Goal: Task Accomplishment & Management: Use online tool/utility

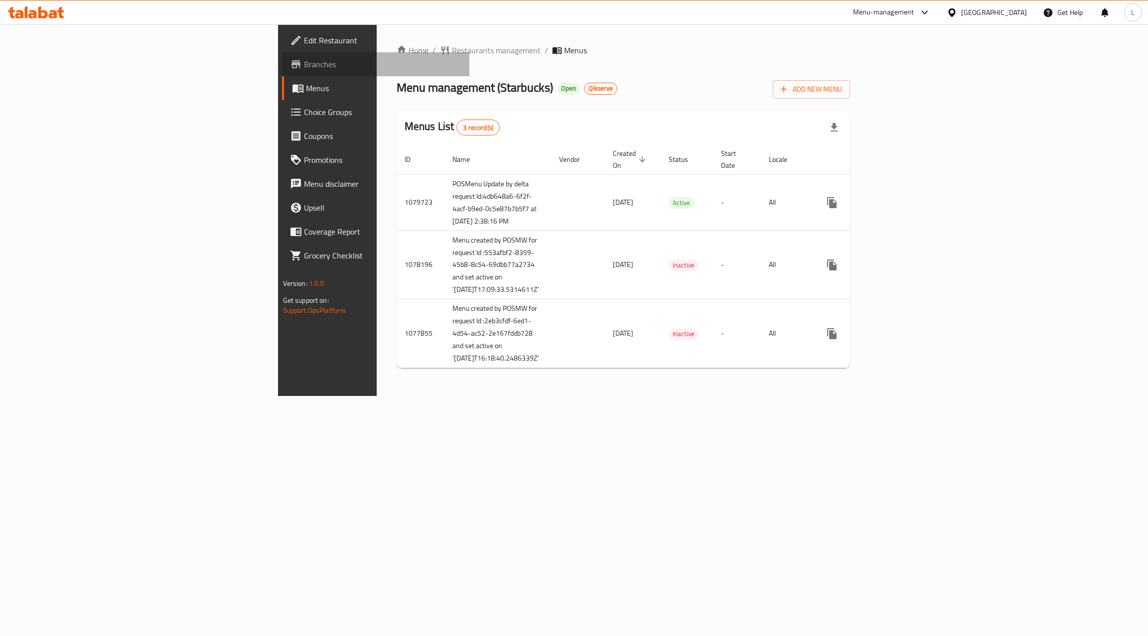
click at [304, 67] on span "Branches" at bounding box center [383, 64] width 158 height 12
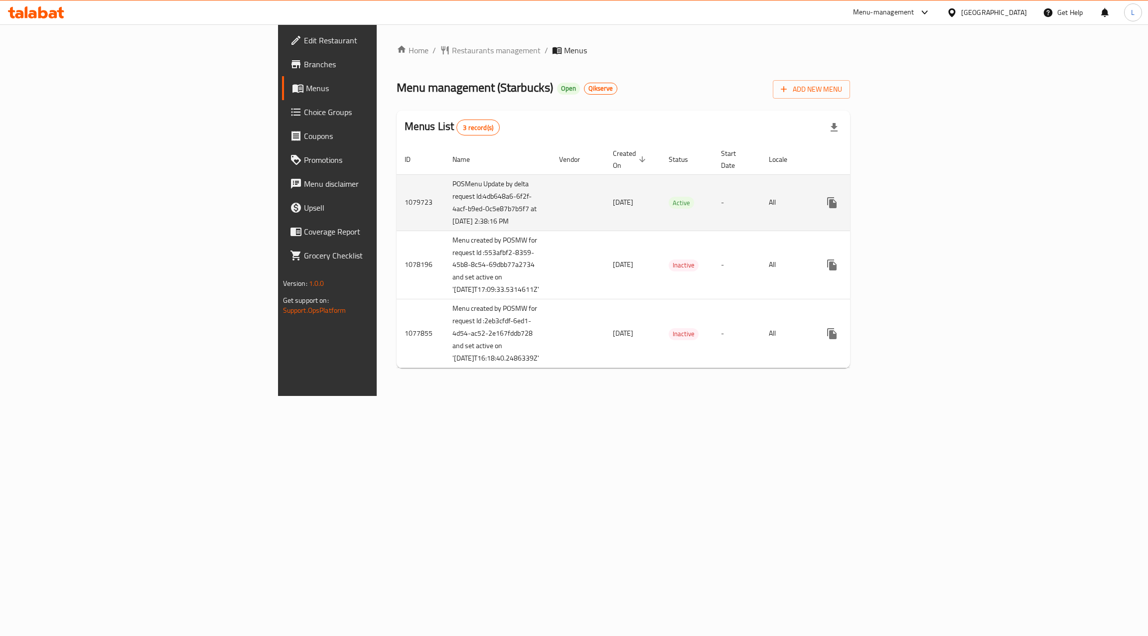
click at [910, 198] on icon "enhanced table" at bounding box center [904, 203] width 12 height 12
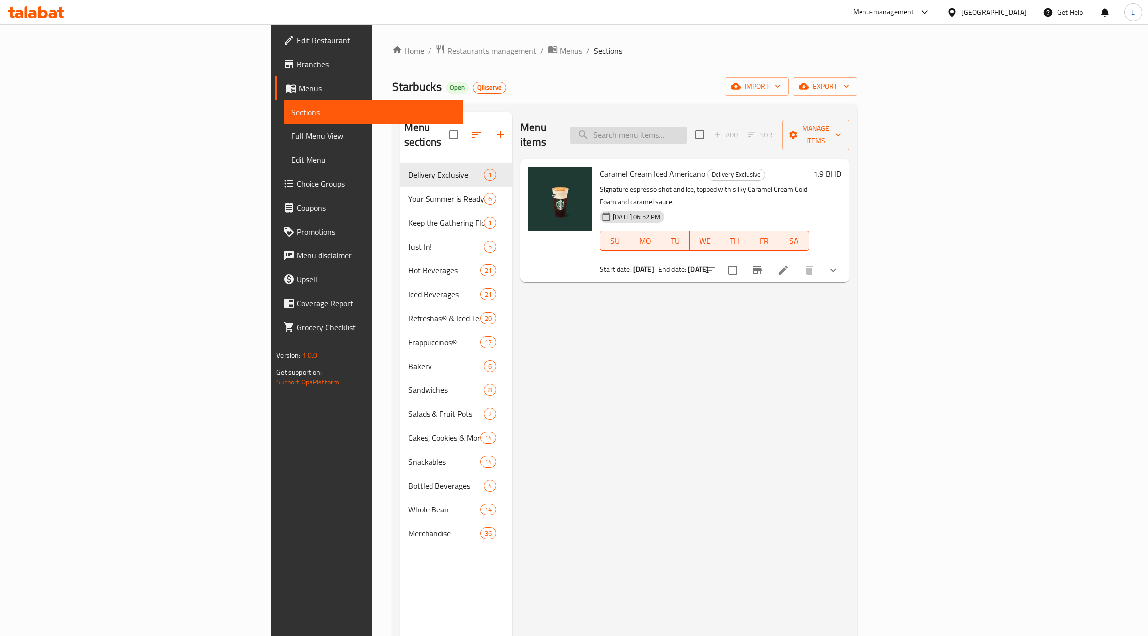
click at [687, 127] on input "search" at bounding box center [628, 135] width 118 height 17
paste input "Whole Bean Coffee Guatemala Antigua 250g"
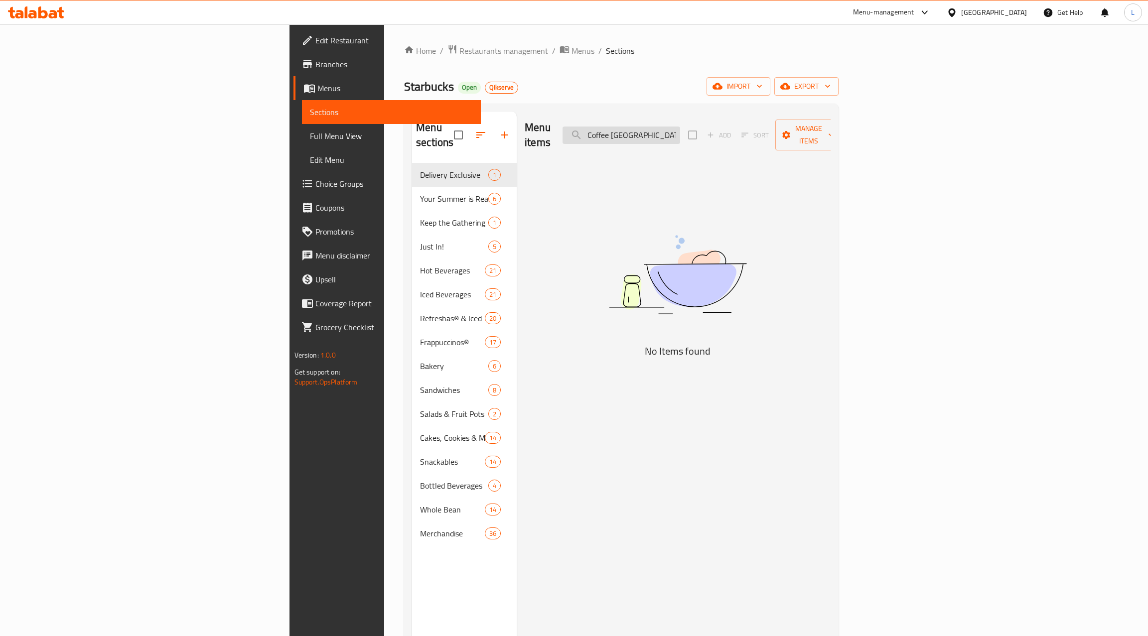
scroll to position [0, 40]
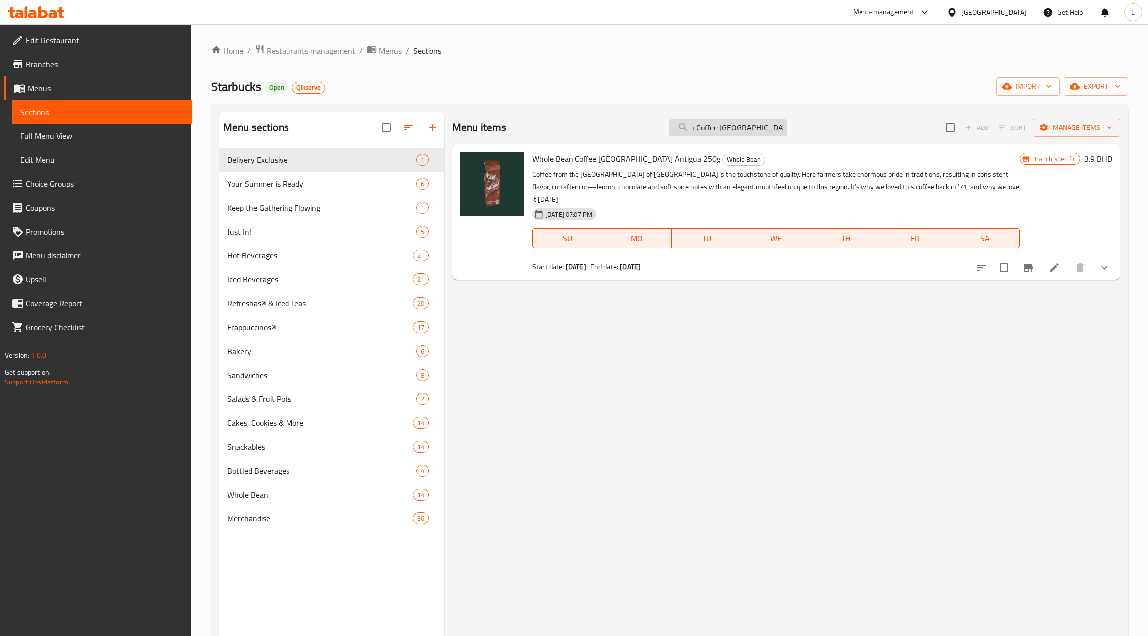
click at [768, 128] on input "Whole Bean Coffee Guatemala Antigua" at bounding box center [728, 127] width 118 height 17
click at [1028, 262] on icon "Branch-specific-item" at bounding box center [1028, 268] width 12 height 12
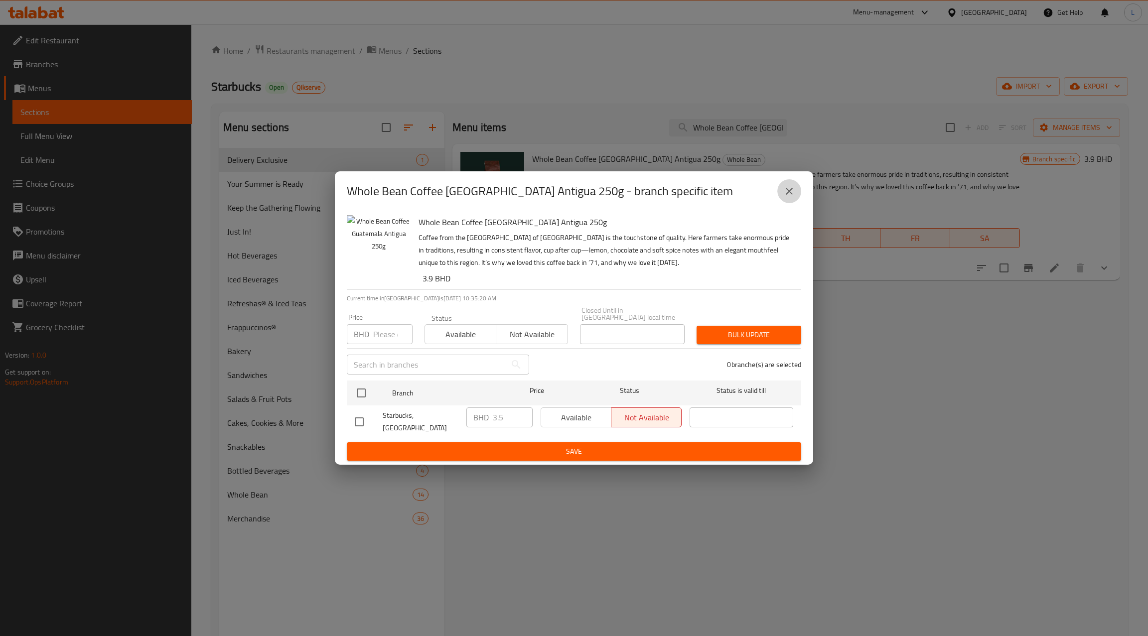
click at [791, 195] on icon "close" at bounding box center [789, 191] width 12 height 12
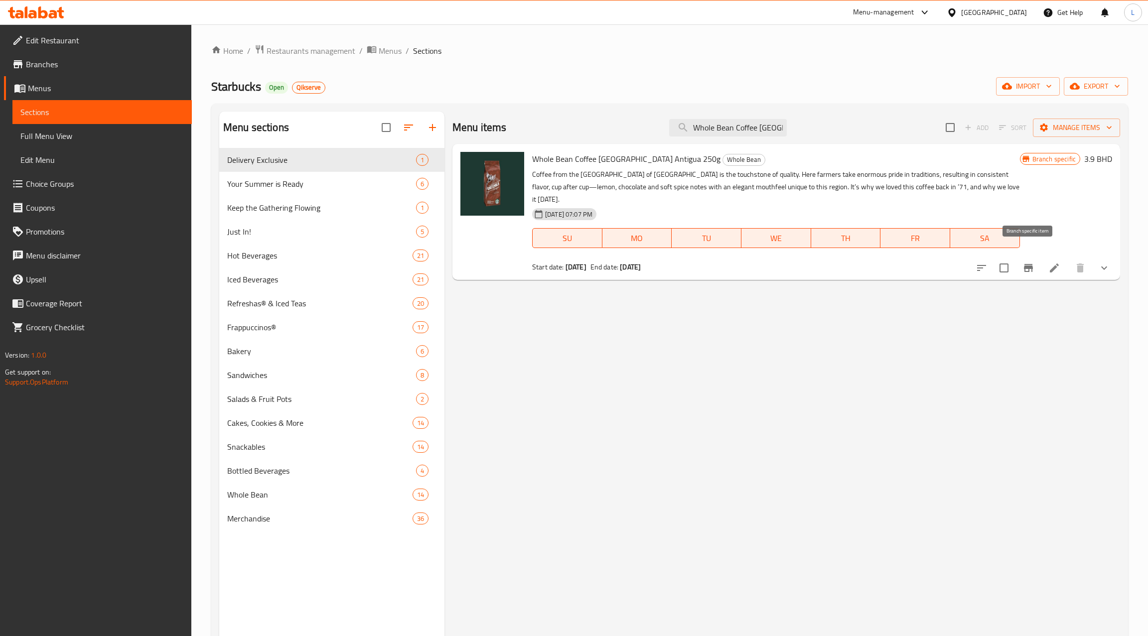
click at [1030, 264] on icon "Branch-specific-item" at bounding box center [1028, 268] width 9 height 8
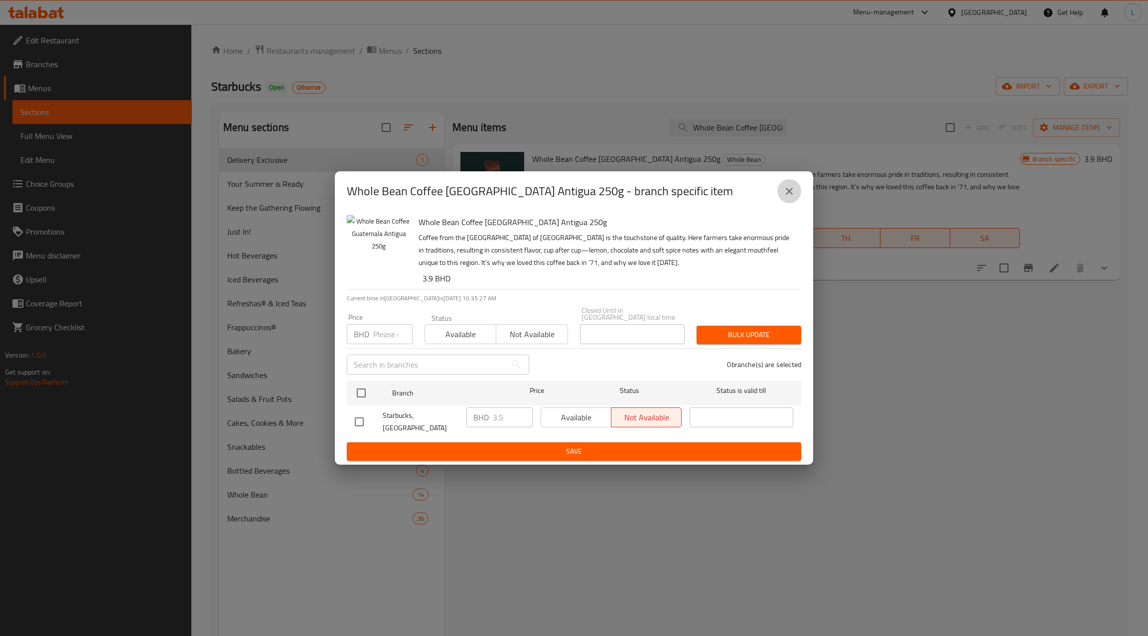
click at [787, 197] on icon "close" at bounding box center [789, 191] width 12 height 12
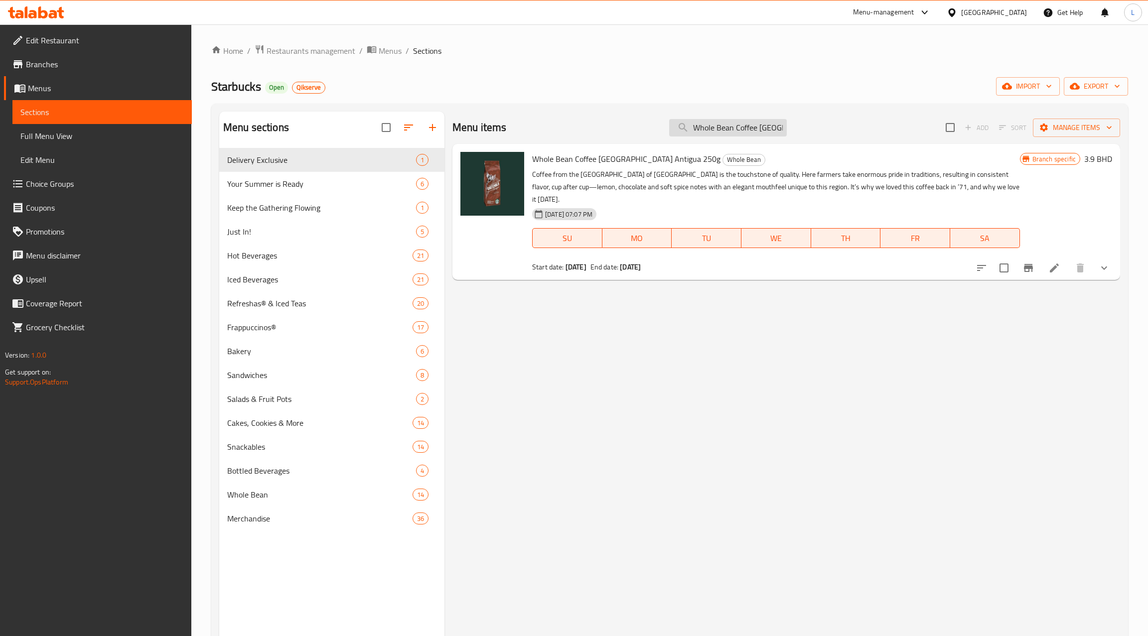
click at [709, 122] on input "Whole Bean Coffee Guatemala Antigua" at bounding box center [728, 127] width 118 height 17
paste input "Sumatra 250g"
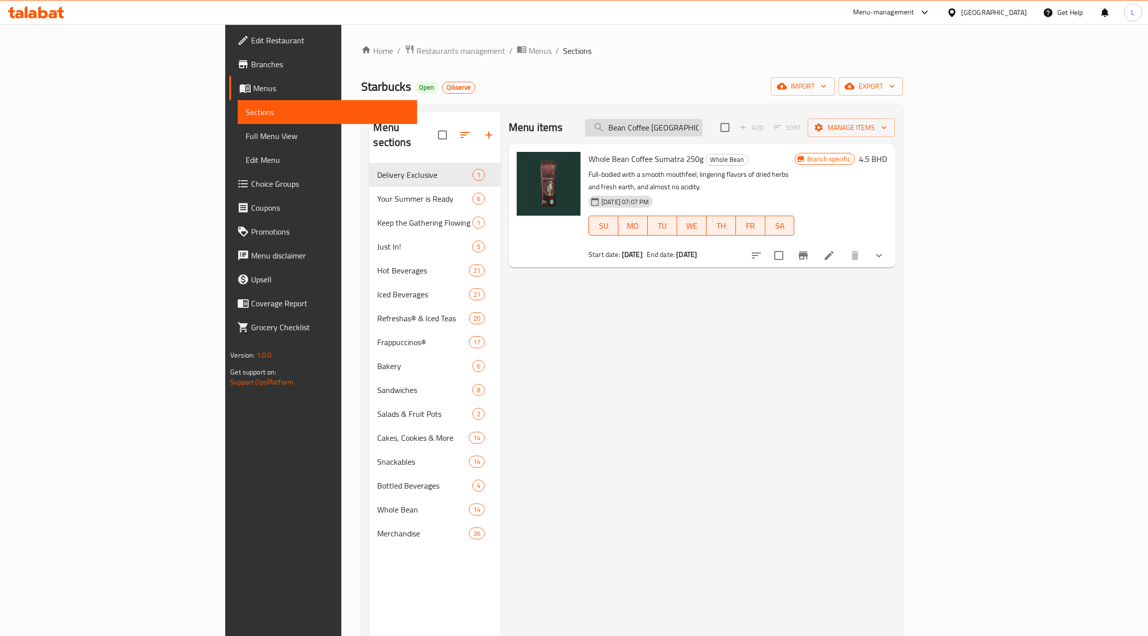
scroll to position [0, 20]
type input "Whole Bean Coffee Sumatra 250"
click at [808, 252] on icon "Branch-specific-item" at bounding box center [803, 256] width 9 height 8
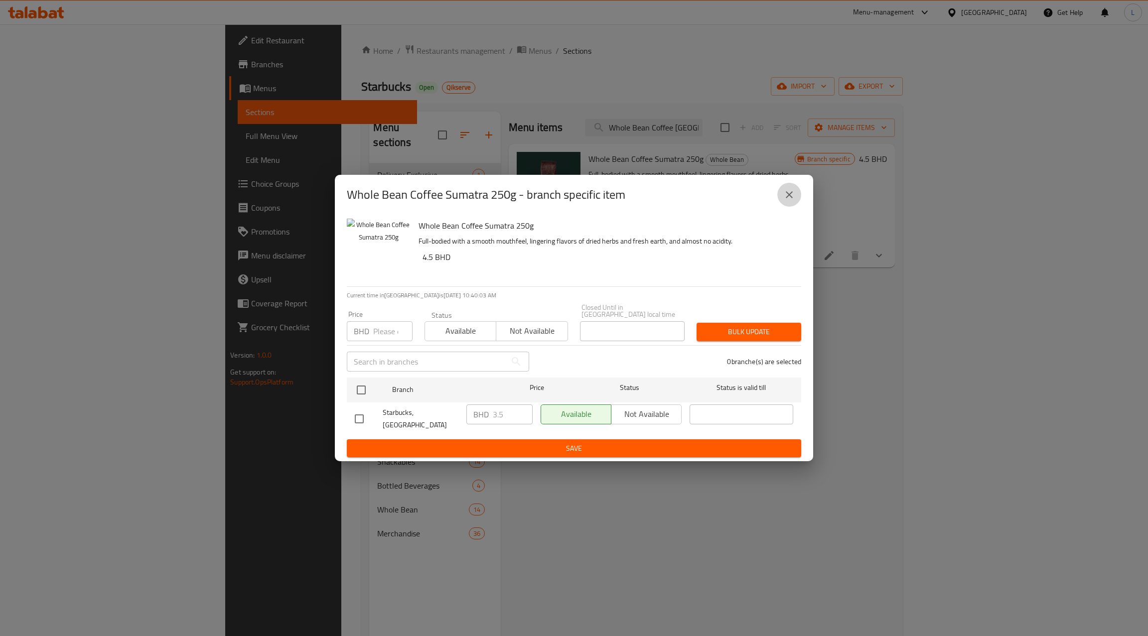
click at [792, 201] on icon "close" at bounding box center [789, 195] width 12 height 12
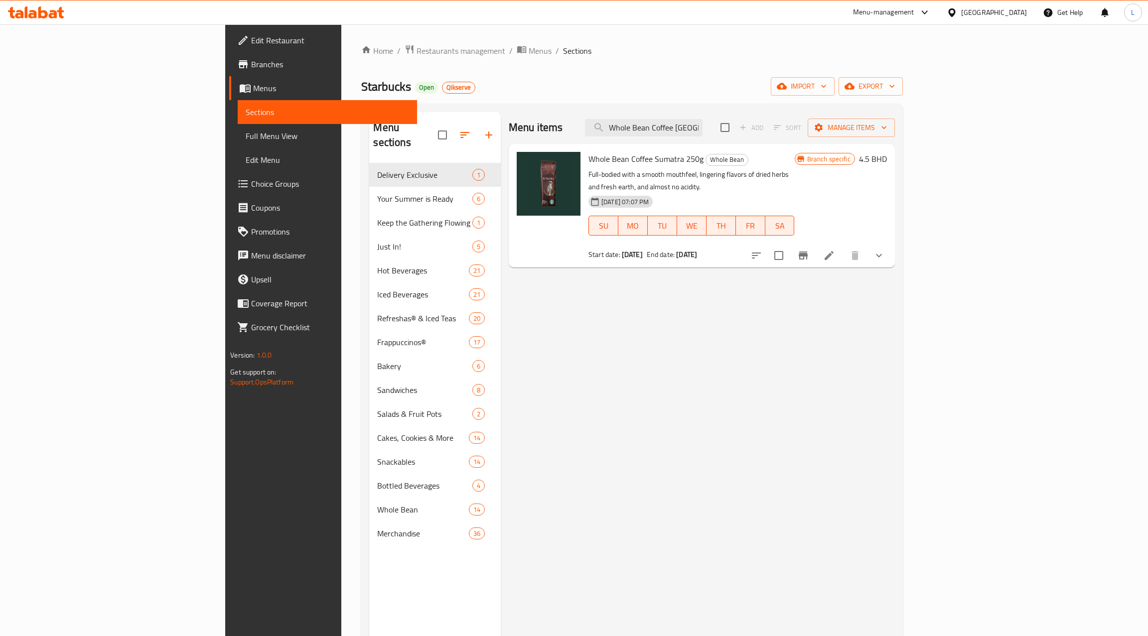
click at [808, 252] on icon "Branch-specific-item" at bounding box center [803, 256] width 9 height 8
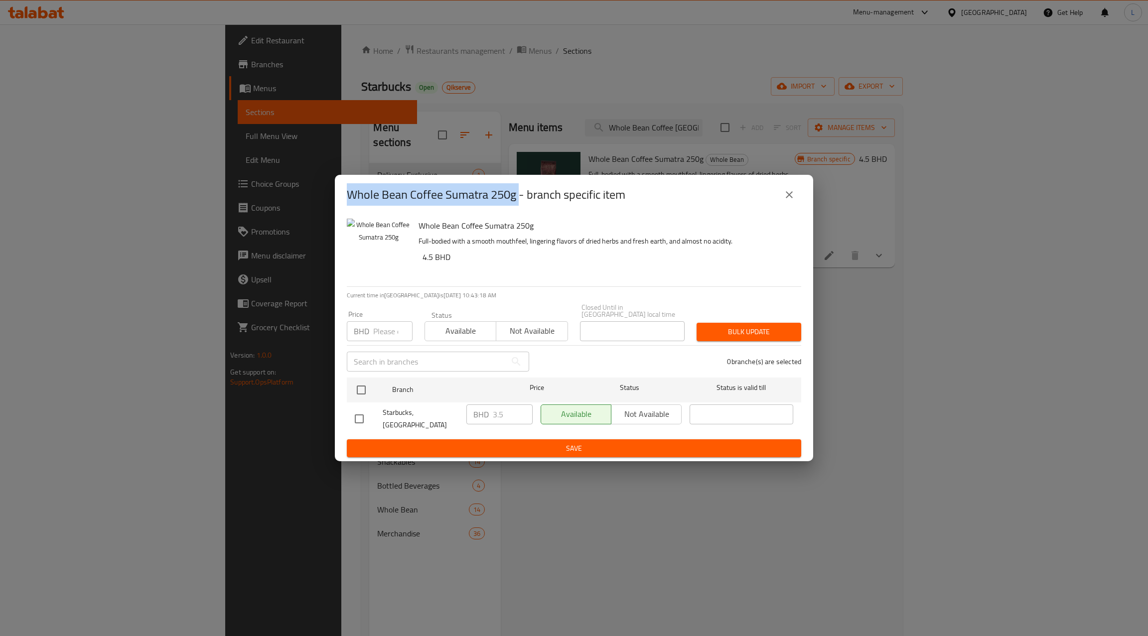
drag, startPoint x: 520, startPoint y: 203, endPoint x: 341, endPoint y: 202, distance: 178.4
click at [341, 202] on div "Whole Bean Coffee Sumatra 250g - branch specific item" at bounding box center [574, 195] width 478 height 40
copy h2 "Whole Bean Coffee Sumatra 250g"
click at [786, 201] on icon "close" at bounding box center [789, 195] width 12 height 12
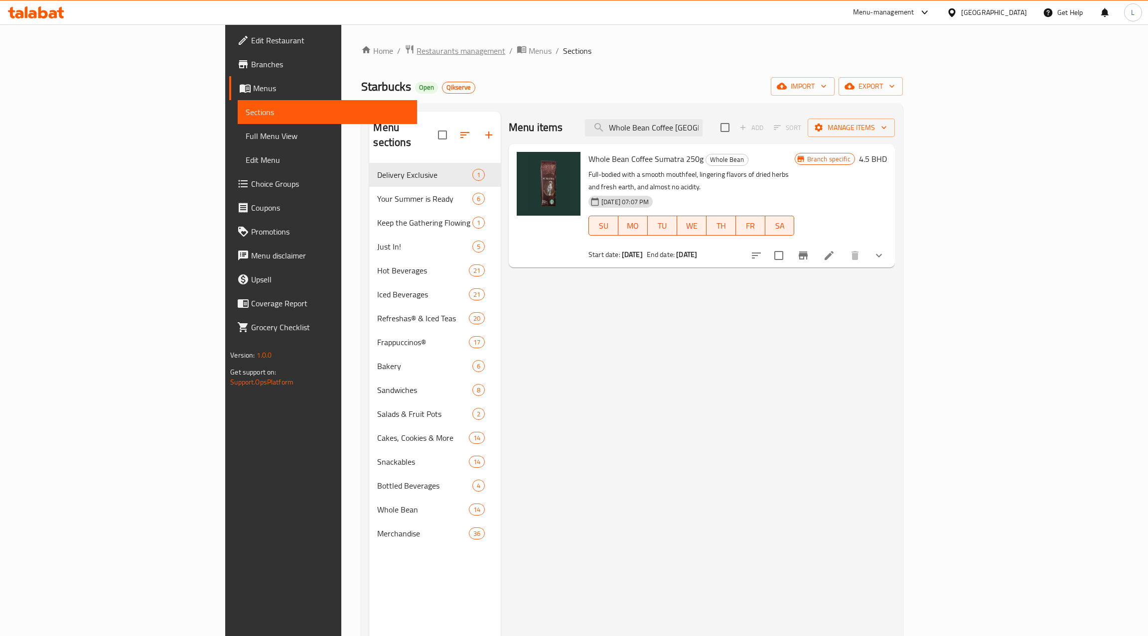
click at [416, 55] on span "Restaurants management" at bounding box center [460, 51] width 89 height 12
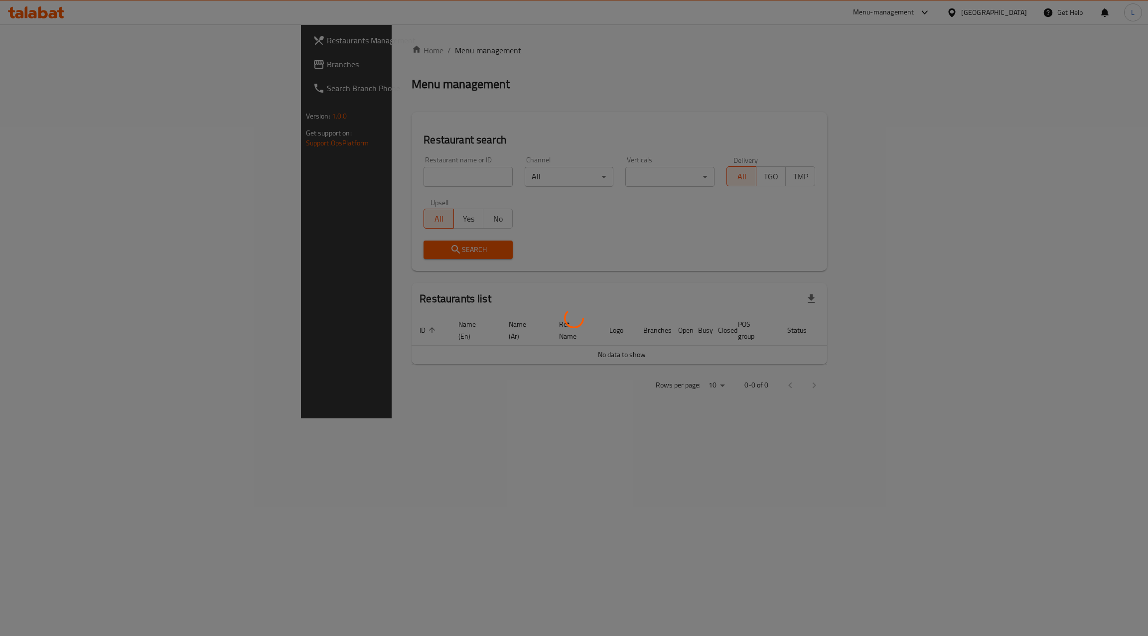
click at [335, 177] on div at bounding box center [574, 318] width 1148 height 636
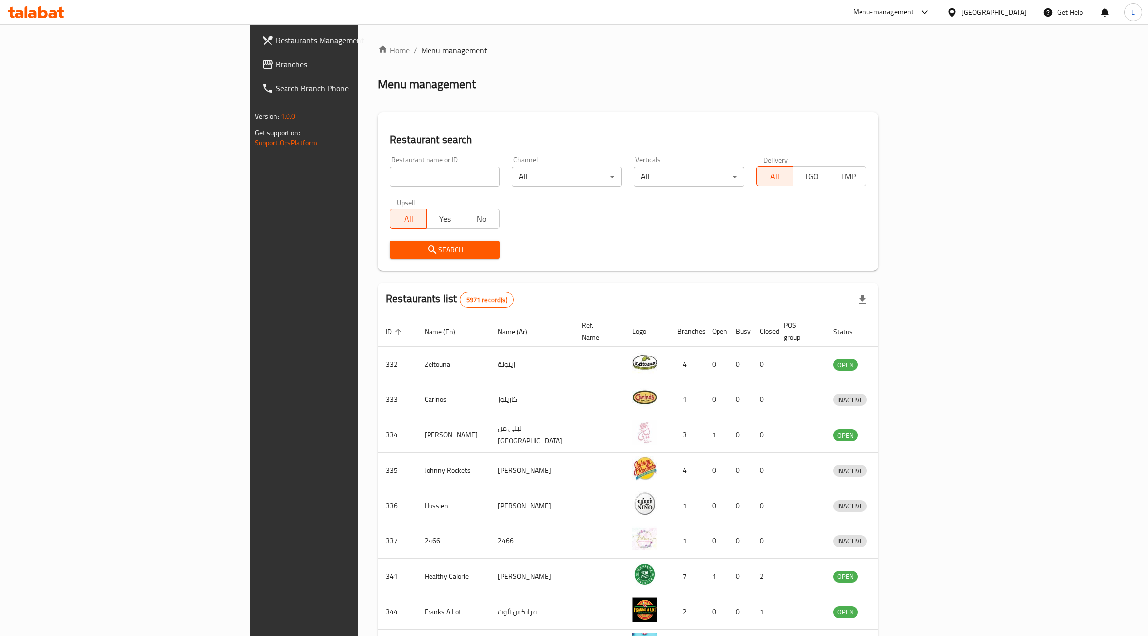
click at [390, 177] on input "search" at bounding box center [445, 177] width 110 height 20
type input "Hardee's"
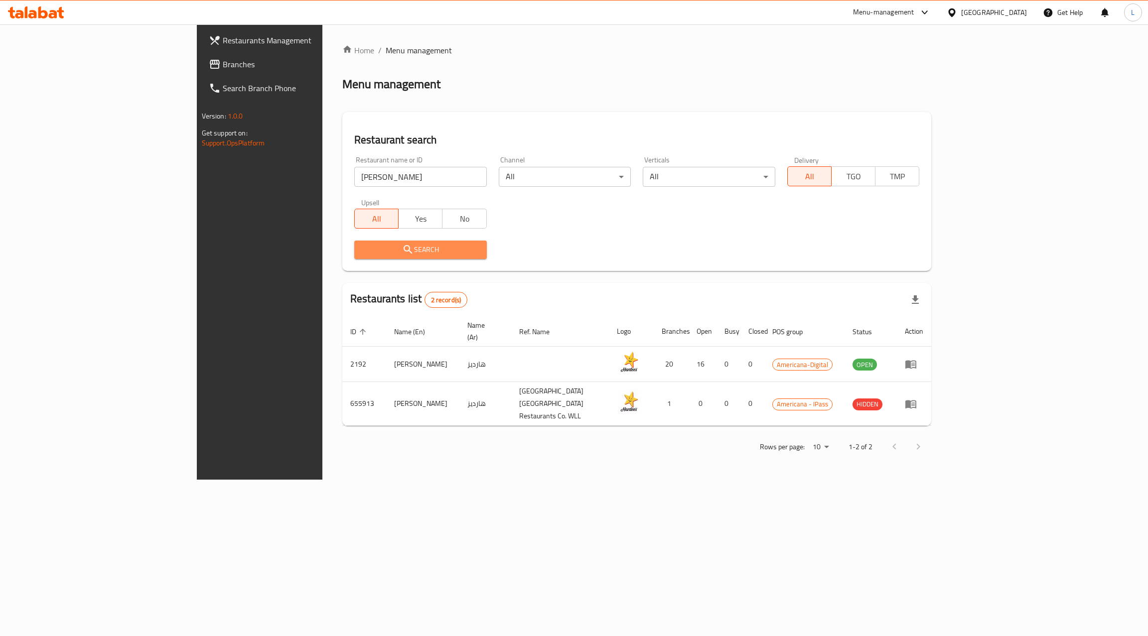
click at [362, 252] on span "Search" at bounding box center [420, 250] width 117 height 12
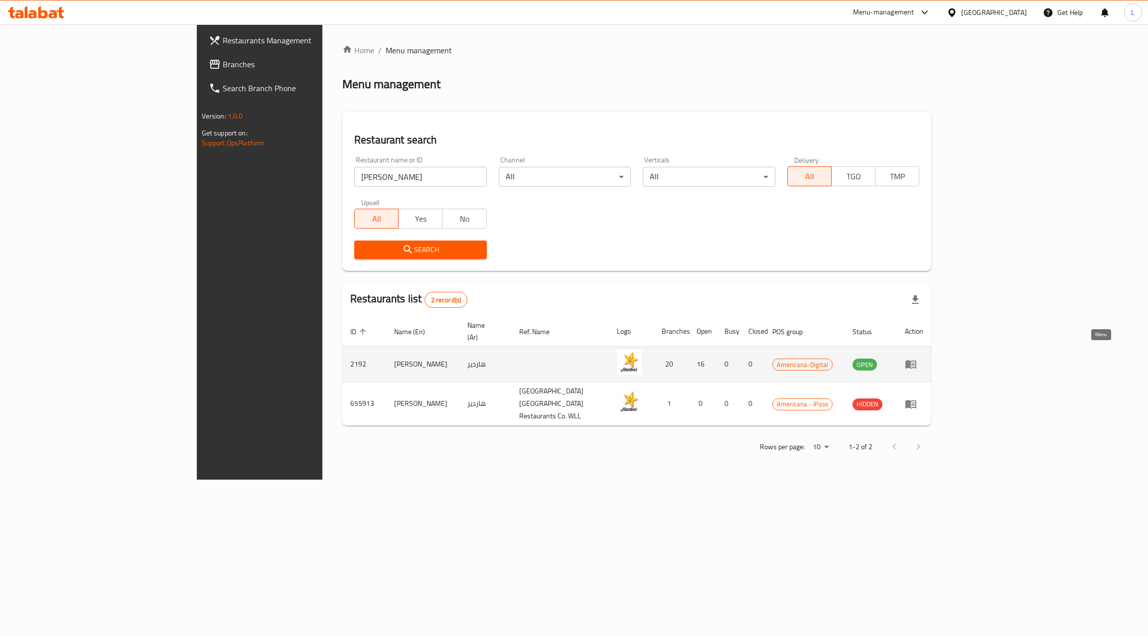
click at [916, 361] on icon "enhanced table" at bounding box center [910, 365] width 11 height 8
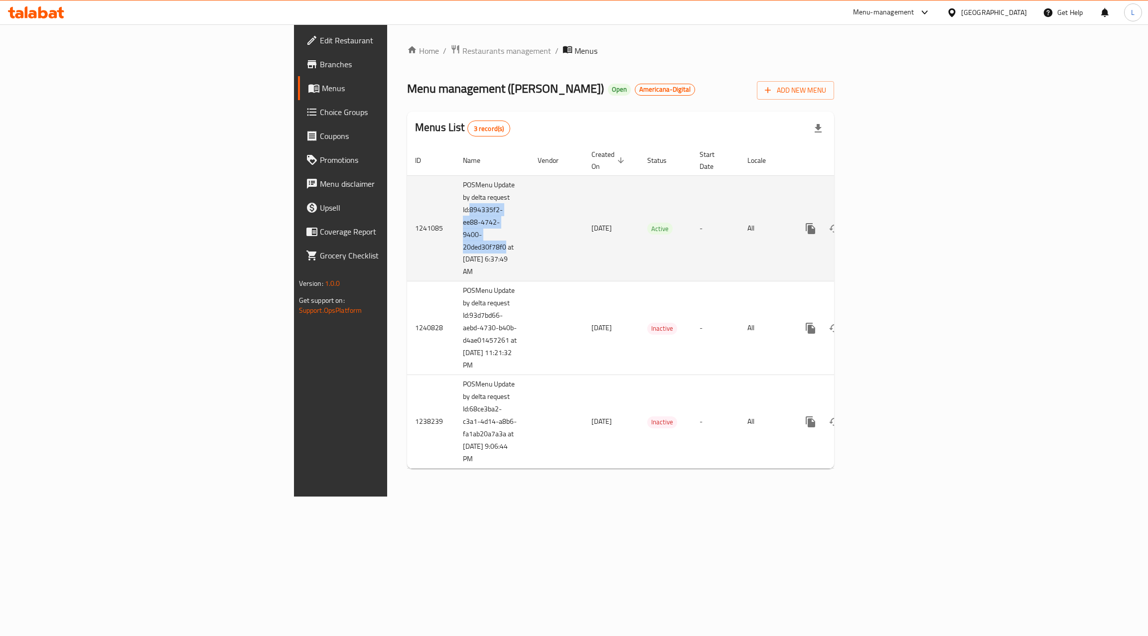
drag, startPoint x: 275, startPoint y: 196, endPoint x: 308, endPoint y: 235, distance: 51.6
click at [455, 235] on td "POSMenu Update by delta request Id:894335f2-ee88-4742-9400-20ded30f78f0 at 8/29…" at bounding box center [492, 228] width 75 height 106
copy td "894335f2-ee88-4742-9400-20ded30f78f0"
click at [887, 224] on icon "enhanced table" at bounding box center [882, 228] width 9 height 9
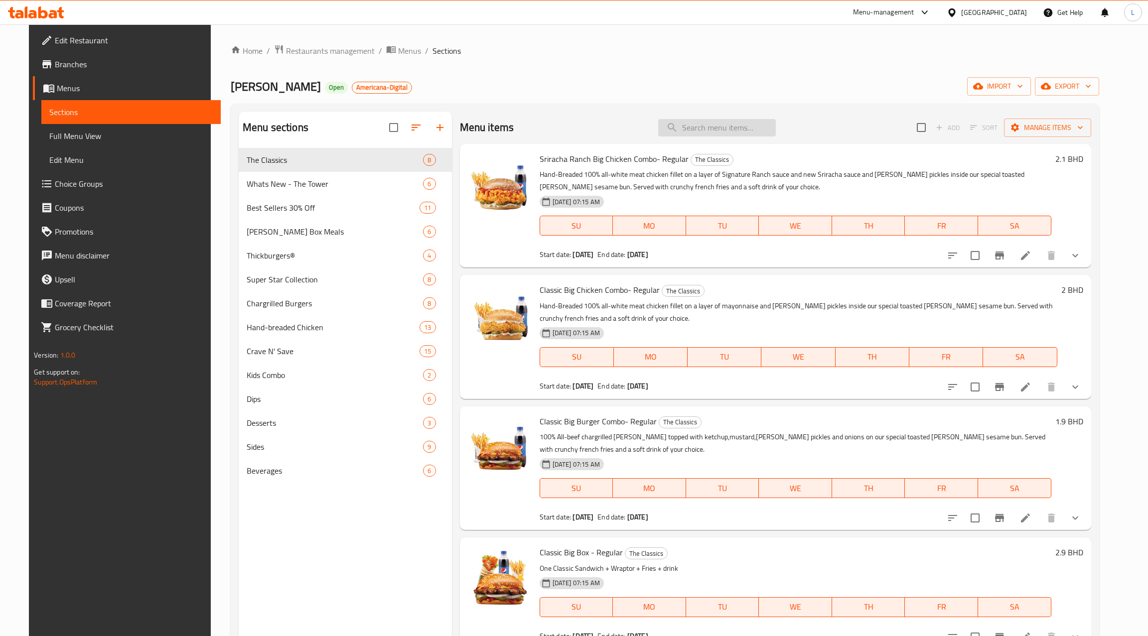
click at [691, 125] on input "search" at bounding box center [717, 127] width 118 height 17
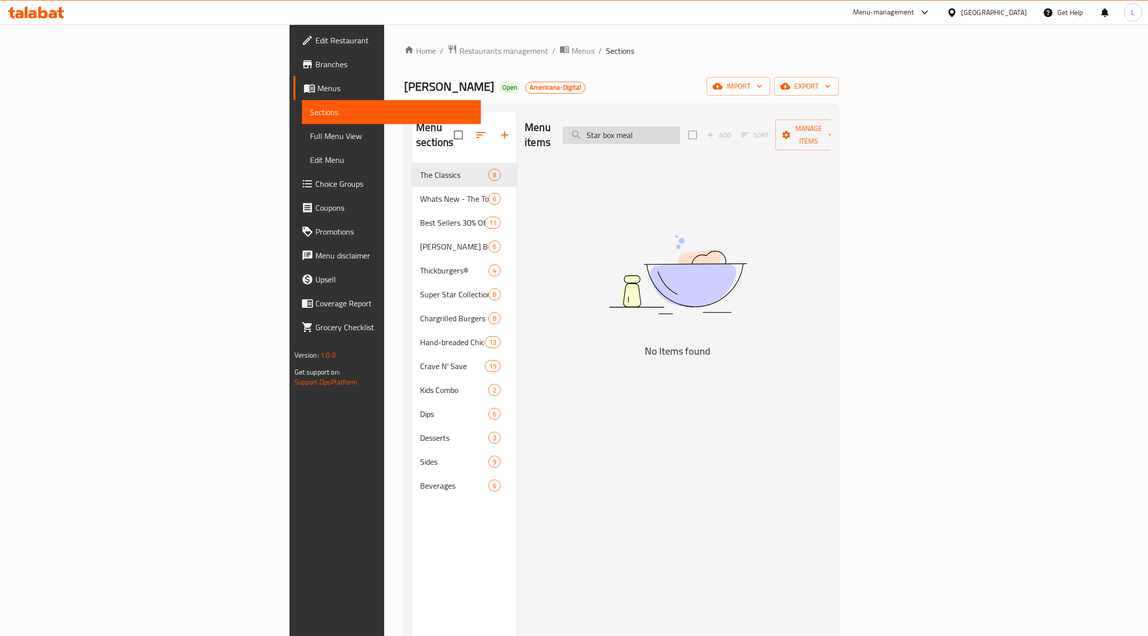
drag, startPoint x: 710, startPoint y: 127, endPoint x: 672, endPoint y: 127, distance: 37.9
click at [672, 127] on input "Star box meal" at bounding box center [621, 135] width 118 height 17
click at [680, 127] on input "box meal" at bounding box center [621, 135] width 118 height 17
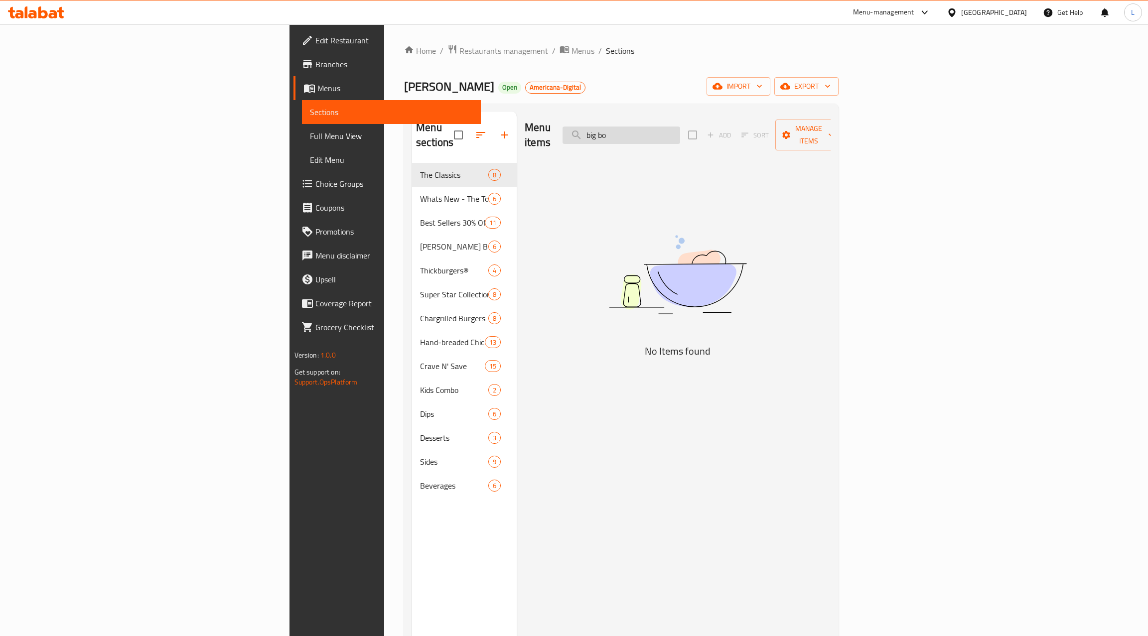
type input "big bo"
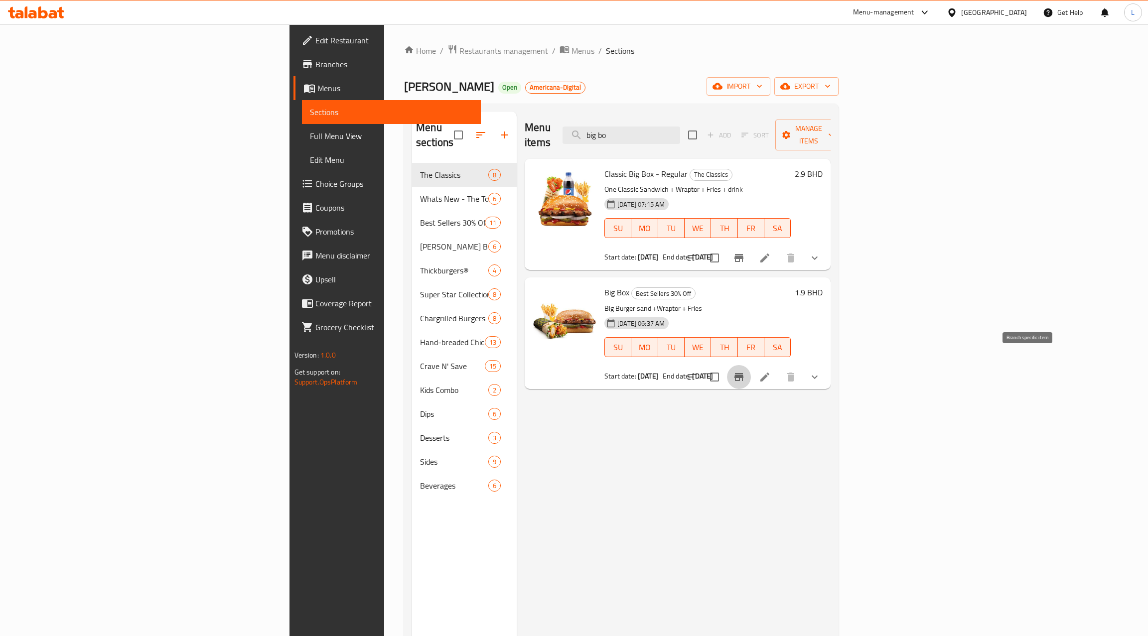
click at [743, 373] on icon "Branch-specific-item" at bounding box center [738, 377] width 9 height 8
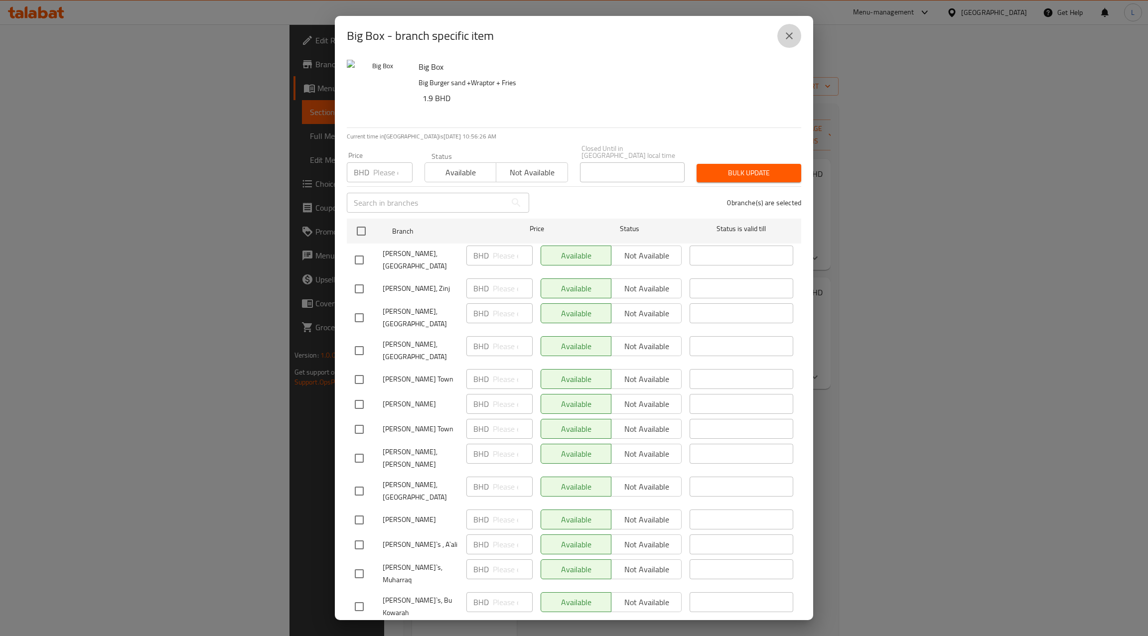
click at [789, 36] on icon "close" at bounding box center [789, 35] width 7 height 7
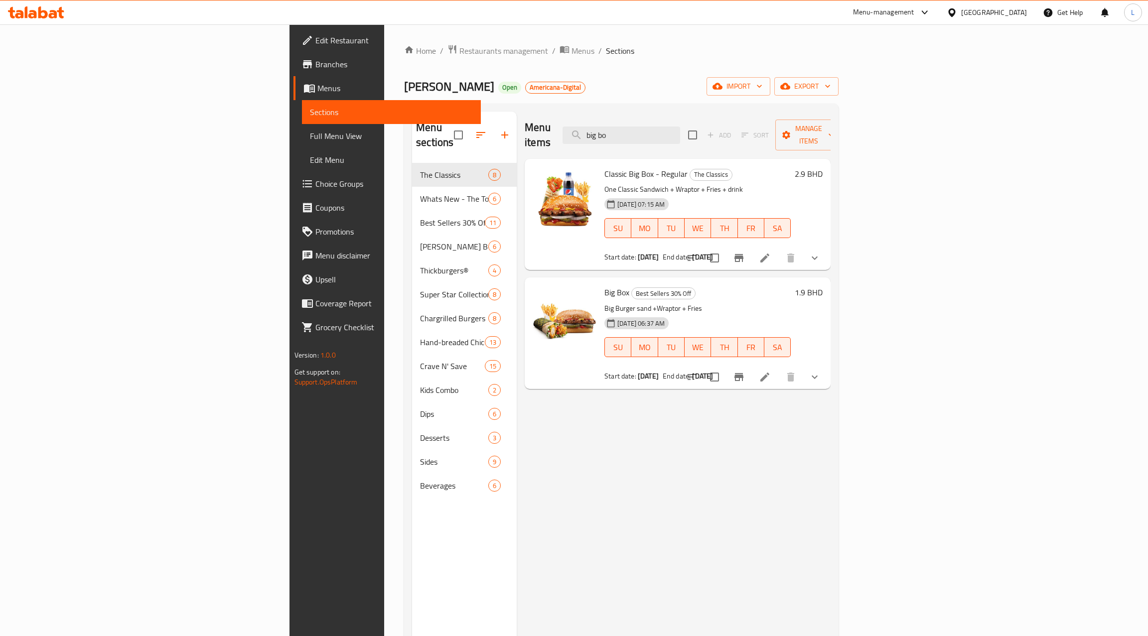
click at [1007, 12] on div "[GEOGRAPHIC_DATA]" at bounding box center [994, 12] width 66 height 11
click at [903, 171] on div "Kuwait" at bounding box center [919, 168] width 66 height 11
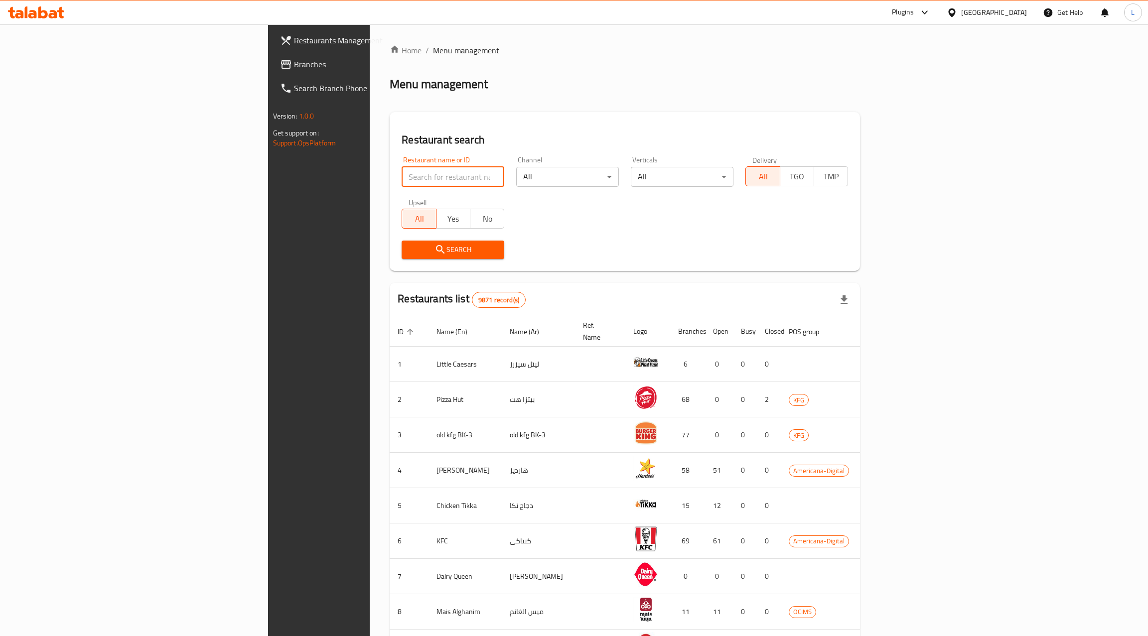
click at [402, 175] on input "search" at bounding box center [453, 177] width 103 height 20
click at [402, 167] on input "steers pasta" at bounding box center [453, 177] width 103 height 20
click at [402, 179] on input "steers pasta" at bounding box center [453, 177] width 103 height 20
click at [402, 175] on input "steers pasta" at bounding box center [453, 177] width 103 height 20
click at [434, 255] on icon "submit" at bounding box center [440, 250] width 12 height 12
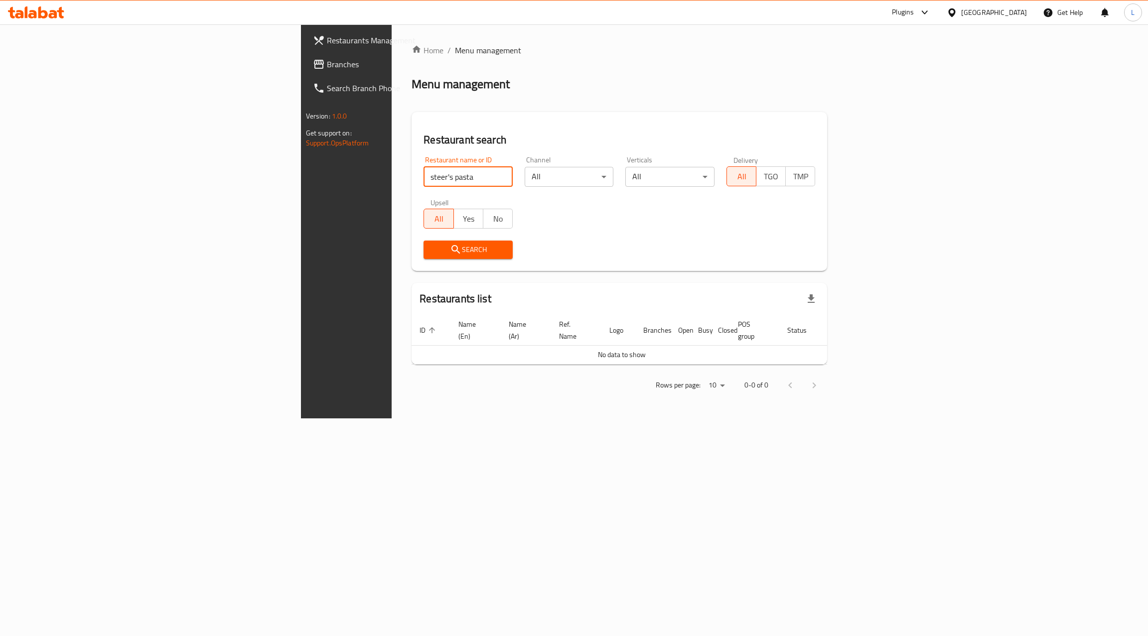
click at [423, 179] on input "steer's pasta" at bounding box center [467, 177] width 89 height 20
click at [423, 176] on input "steer's pasta" at bounding box center [467, 177] width 89 height 20
paste input "627490"
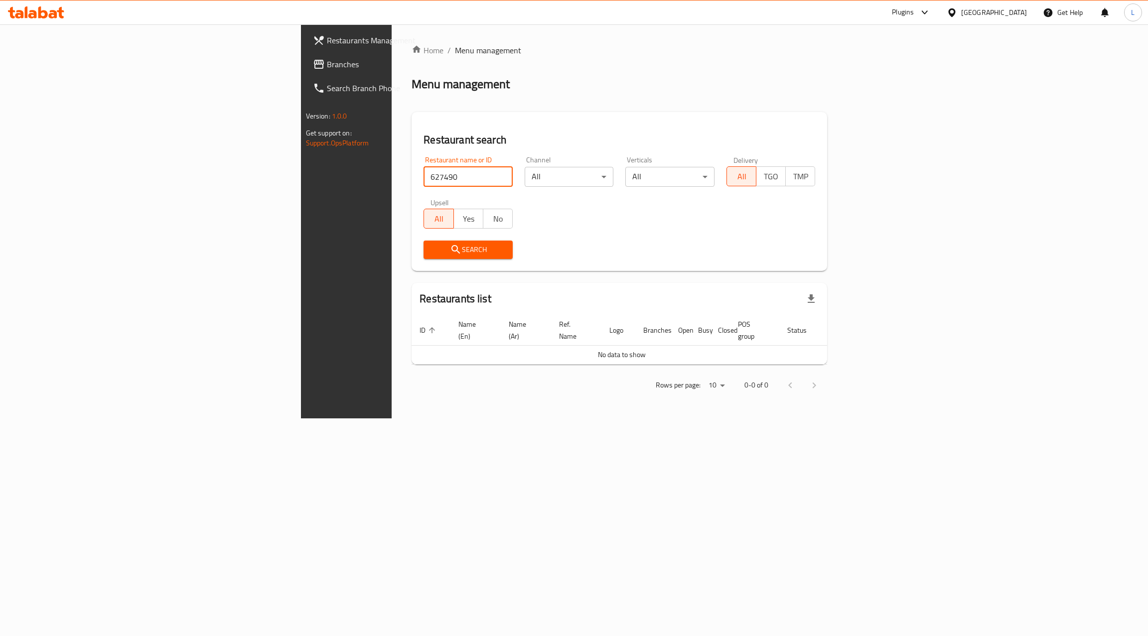
type input "627490"
click button "Search" at bounding box center [467, 250] width 89 height 18
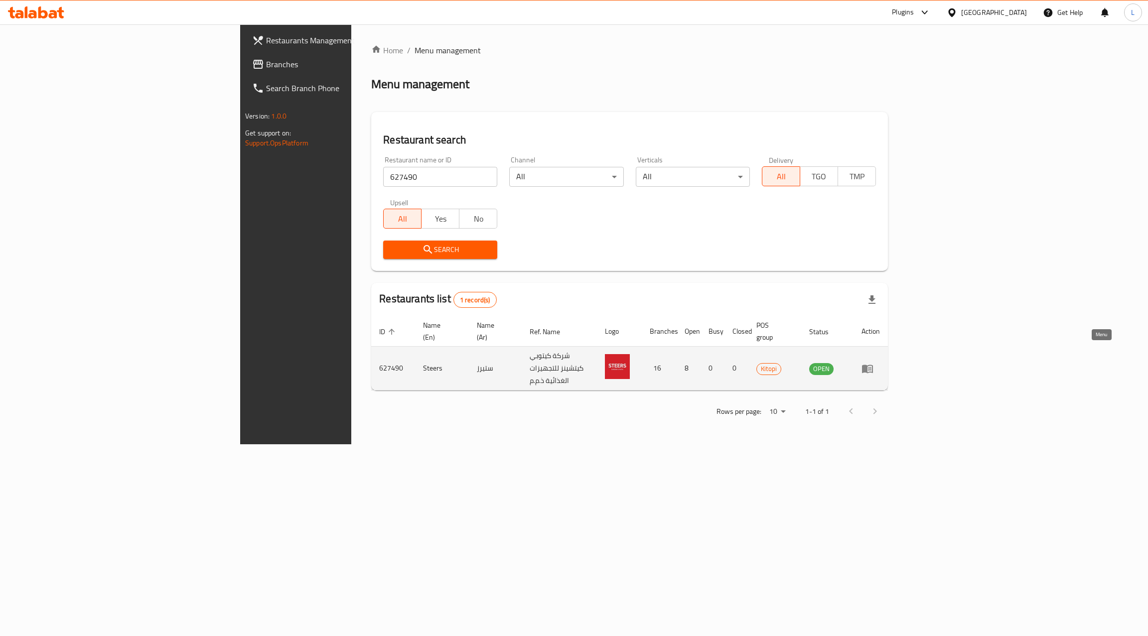
click at [873, 365] on icon "enhanced table" at bounding box center [867, 369] width 11 height 8
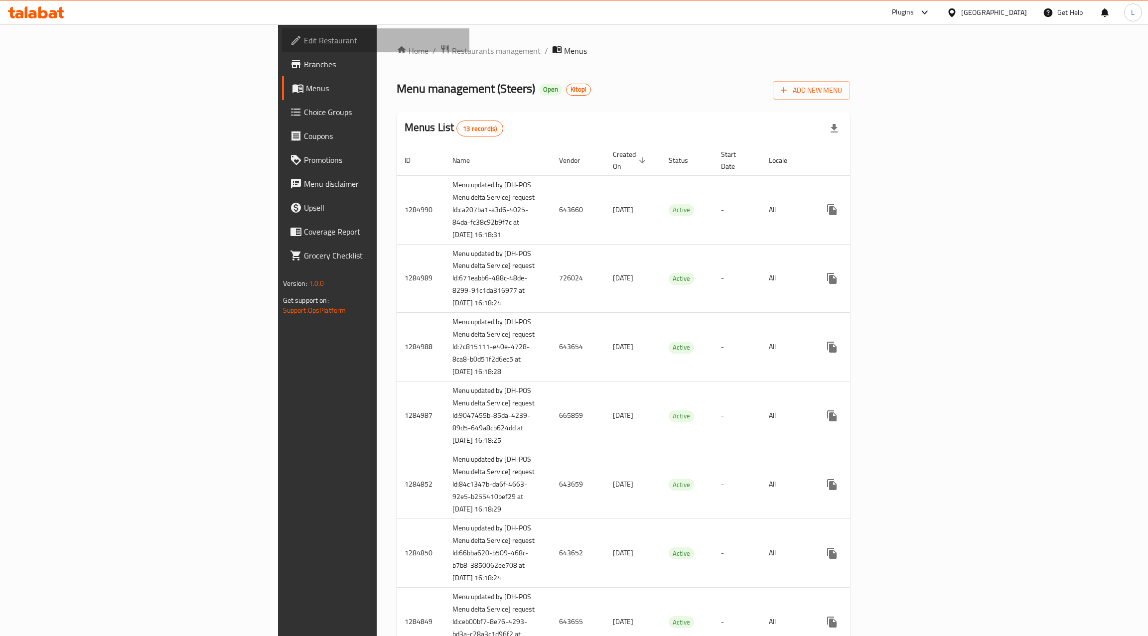
click at [304, 42] on span "Edit Restaurant" at bounding box center [383, 40] width 158 height 12
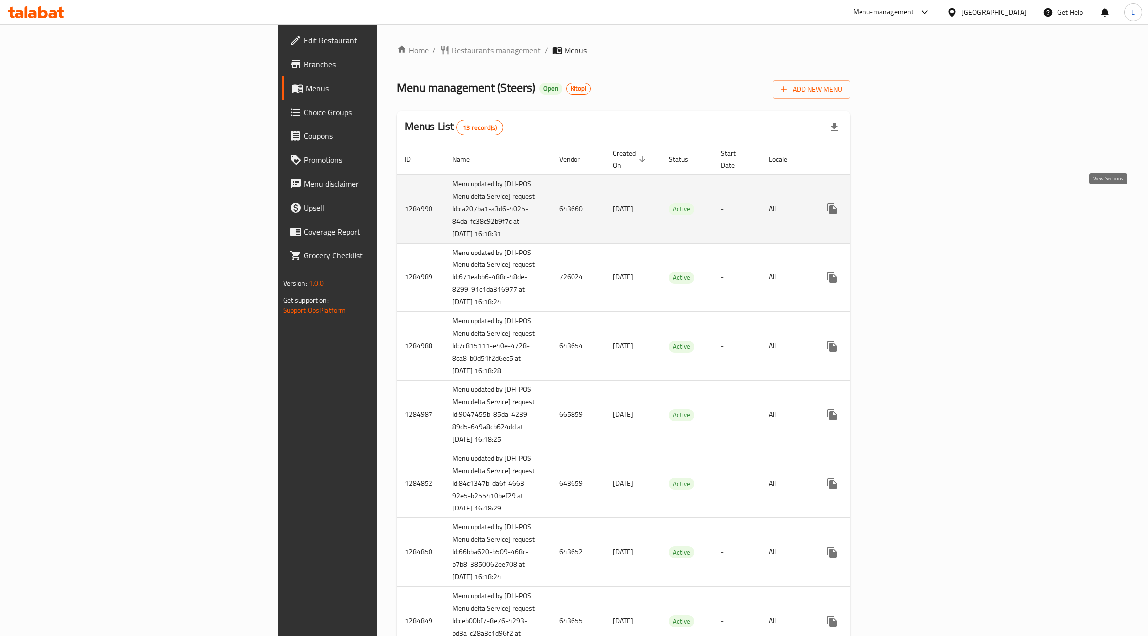
click at [908, 206] on icon "enhanced table" at bounding box center [903, 208] width 9 height 9
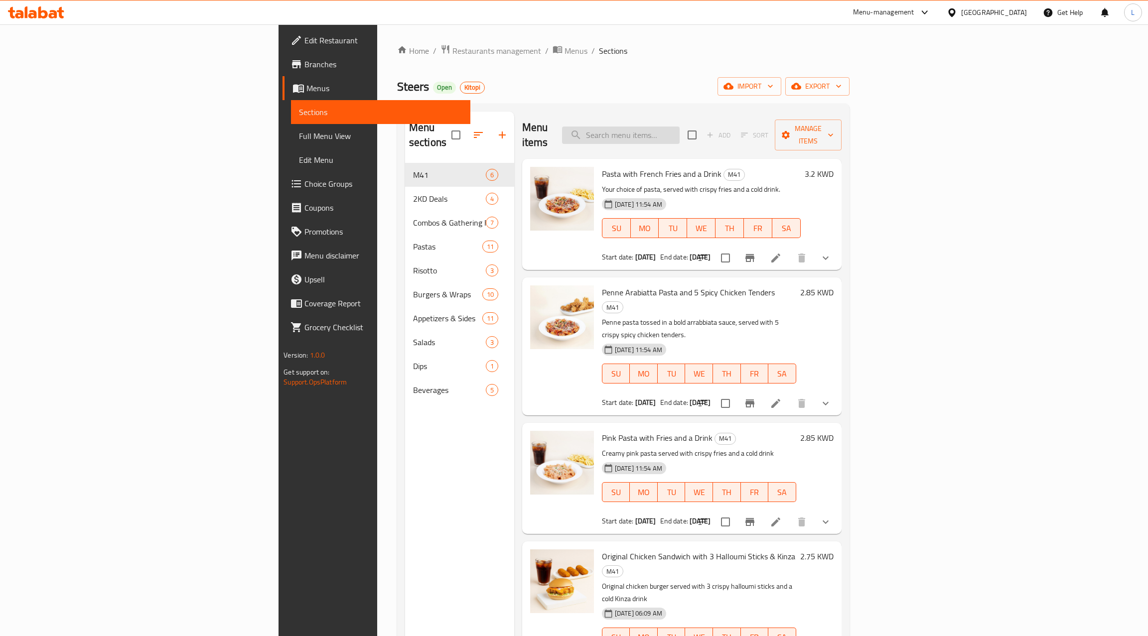
click at [680, 131] on input "search" at bounding box center [621, 135] width 118 height 17
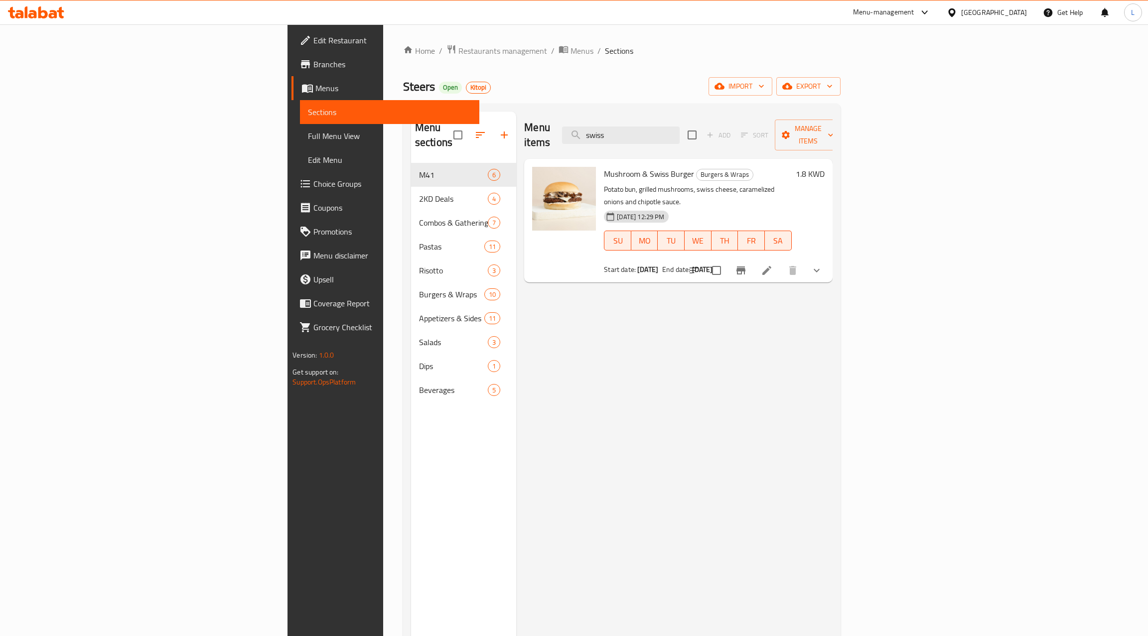
type input "swiss"
click at [604, 166] on span "Mushroom & Swiss Burger" at bounding box center [649, 173] width 90 height 15
copy h6 "Mushroom & Swiss Burger"
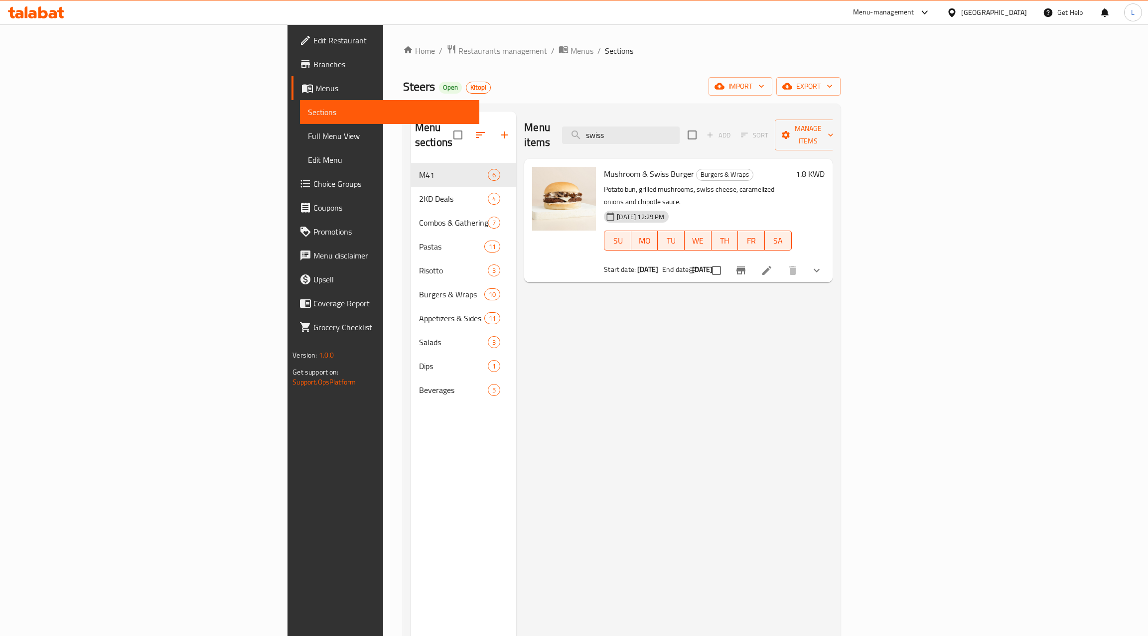
click at [475, 38] on div "Home / Restaurants management / Menus / Sections Steers Open Kitopi import expo…" at bounding box center [621, 399] width 477 height 751
click at [680, 127] on input "swiss" at bounding box center [621, 135] width 118 height 17
